Goal: Transaction & Acquisition: Purchase product/service

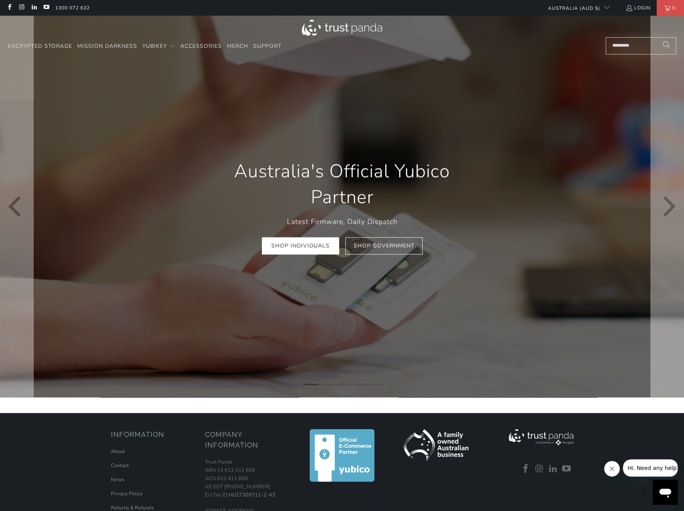
click at [310, 254] on link "Shop Individuals" at bounding box center [300, 246] width 77 height 18
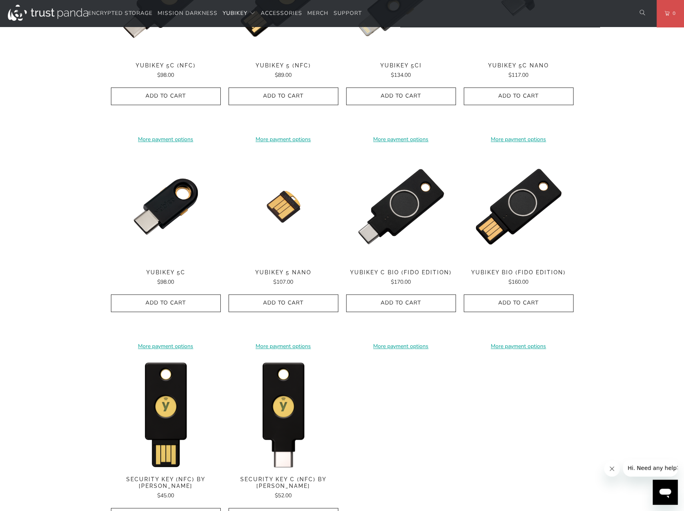
scroll to position [588, 0]
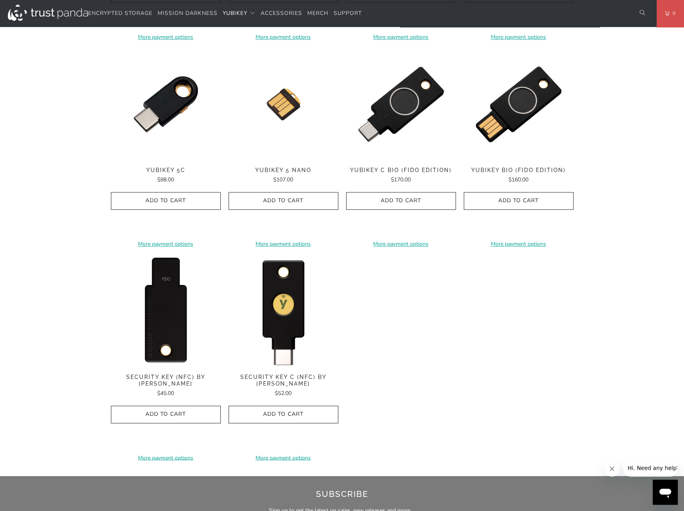
click at [159, 322] on img at bounding box center [166, 311] width 110 height 110
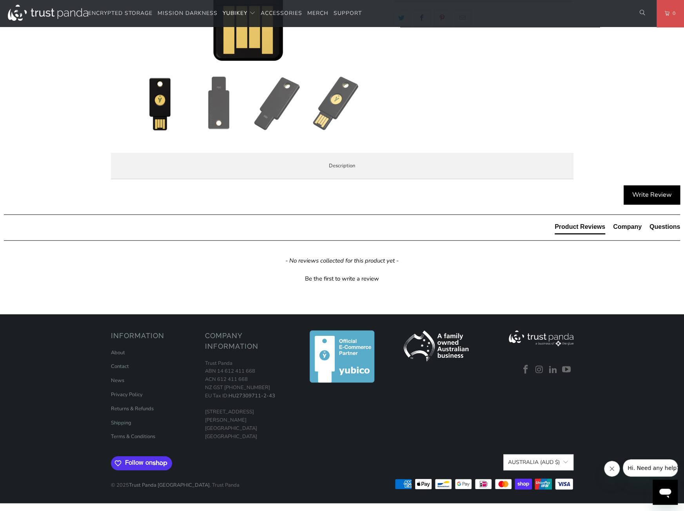
scroll to position [235, 0]
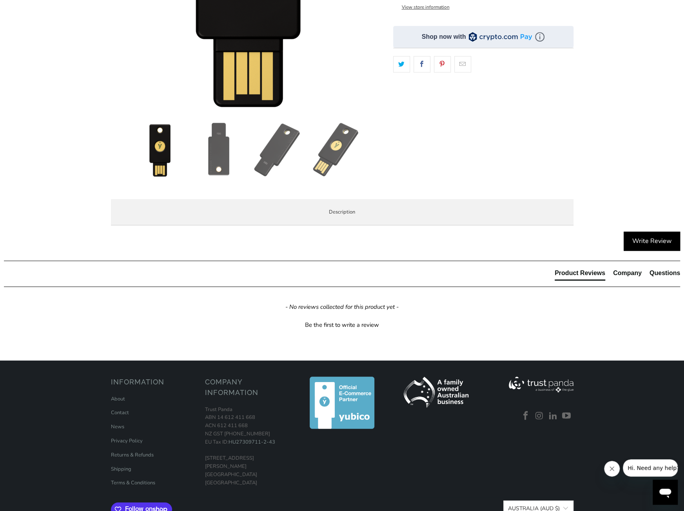
click at [0, 0] on span "Specifications" at bounding box center [0, 0] width 0 height 0
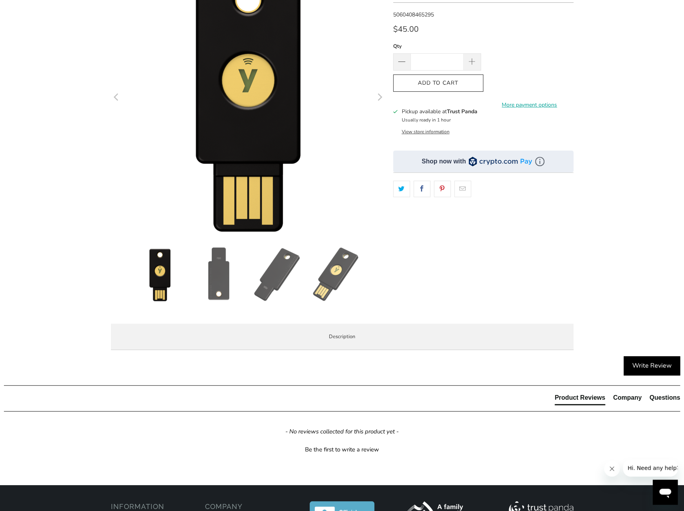
scroll to position [39, 0]
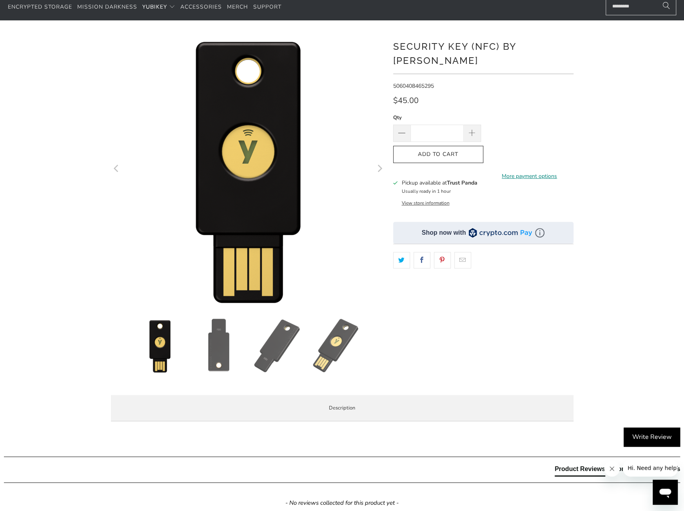
click at [522, 172] on link "More payment options" at bounding box center [530, 176] width 88 height 9
